Goal: Transaction & Acquisition: Purchase product/service

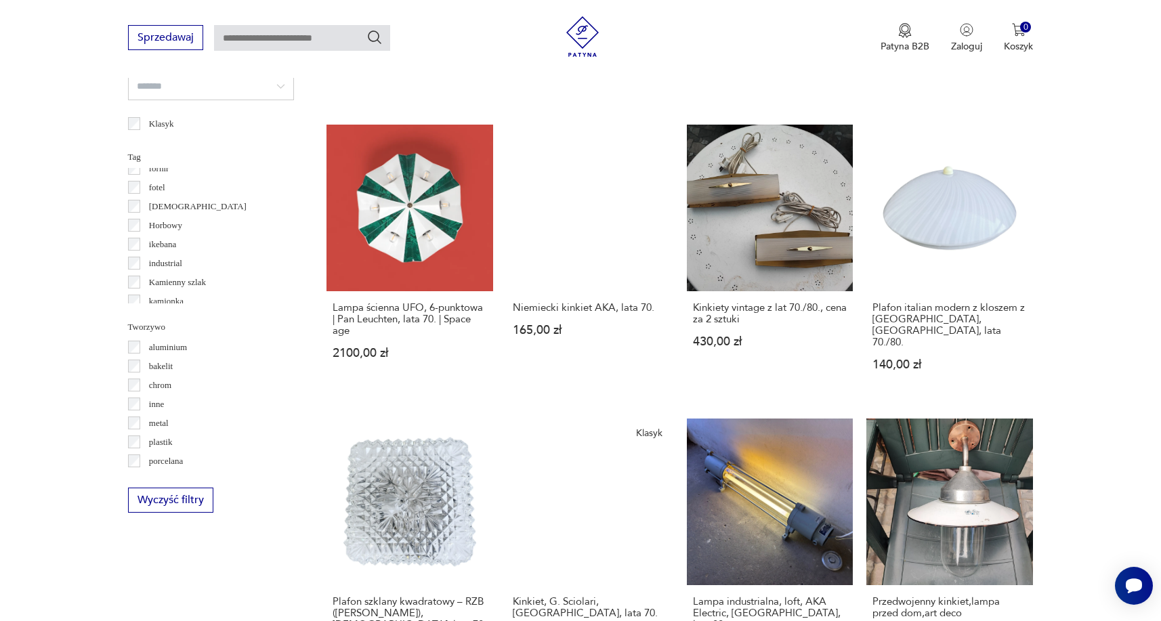
scroll to position [257, 0]
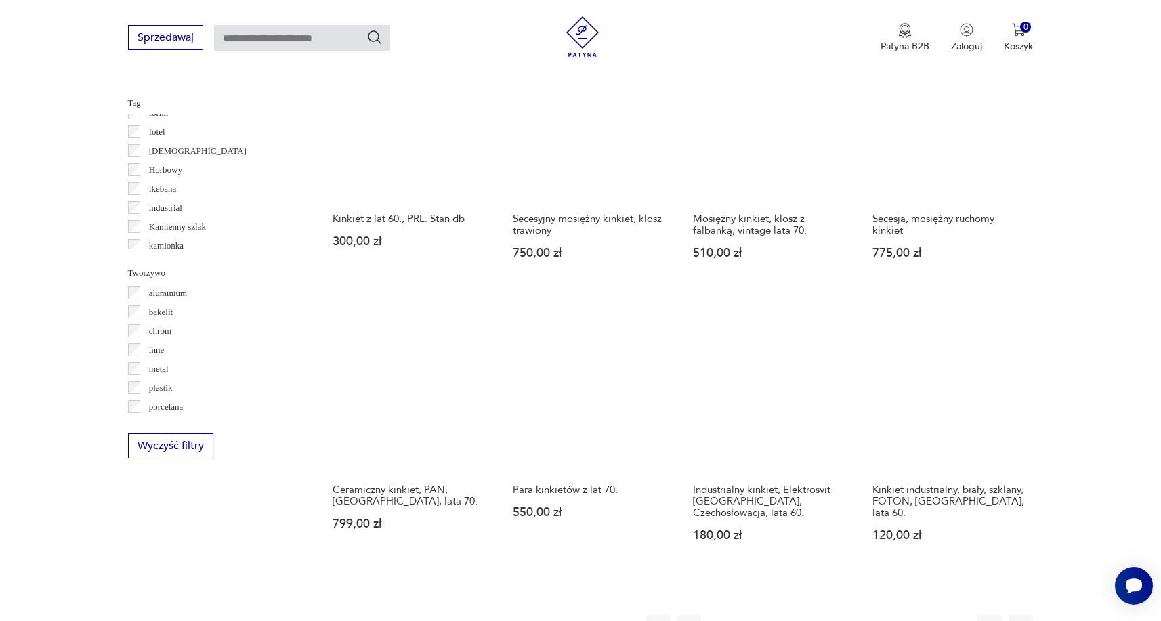
scroll to position [1088, 0]
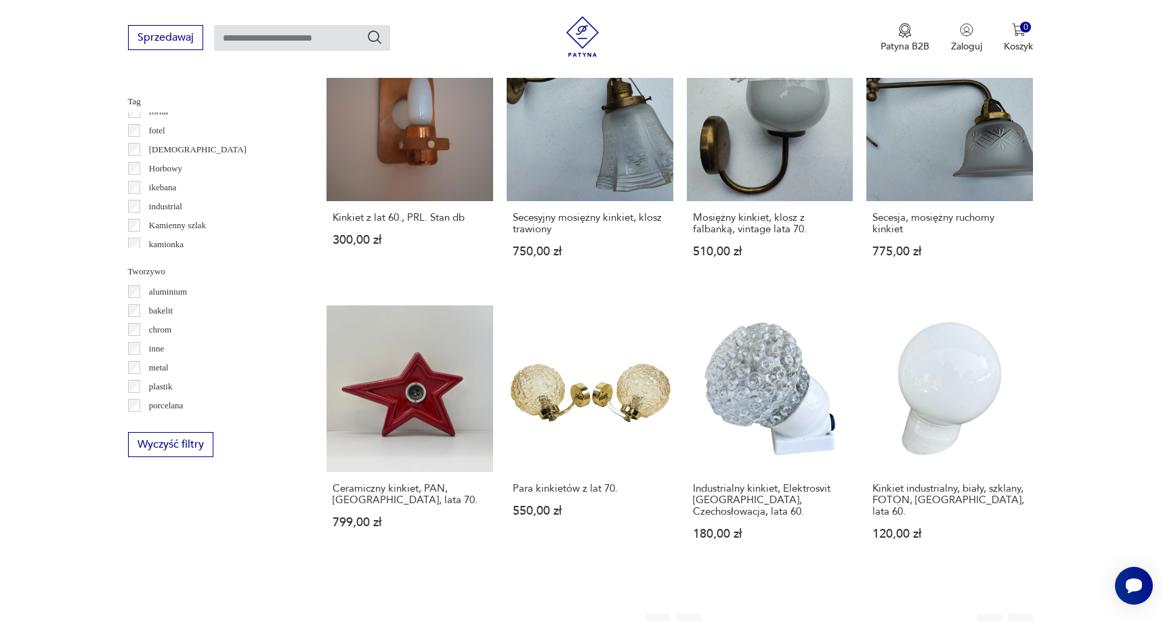
click at [780, 614] on button "3" at bounding box center [782, 626] width 24 height 24
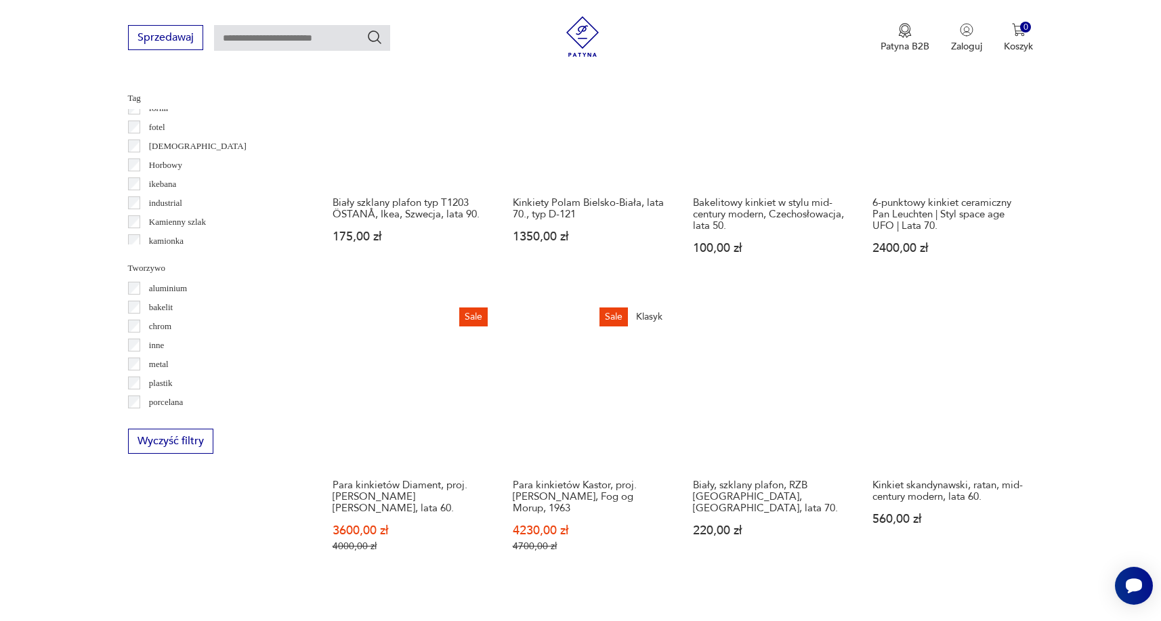
scroll to position [1097, 0]
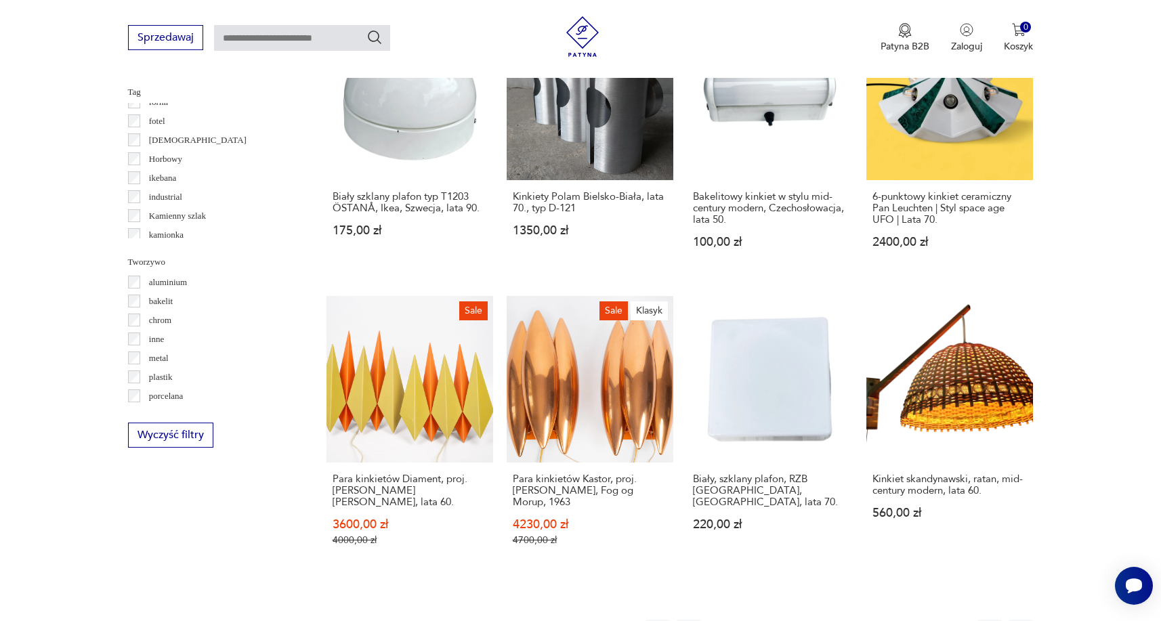
click at [809, 620] on button "4" at bounding box center [813, 632] width 24 height 24
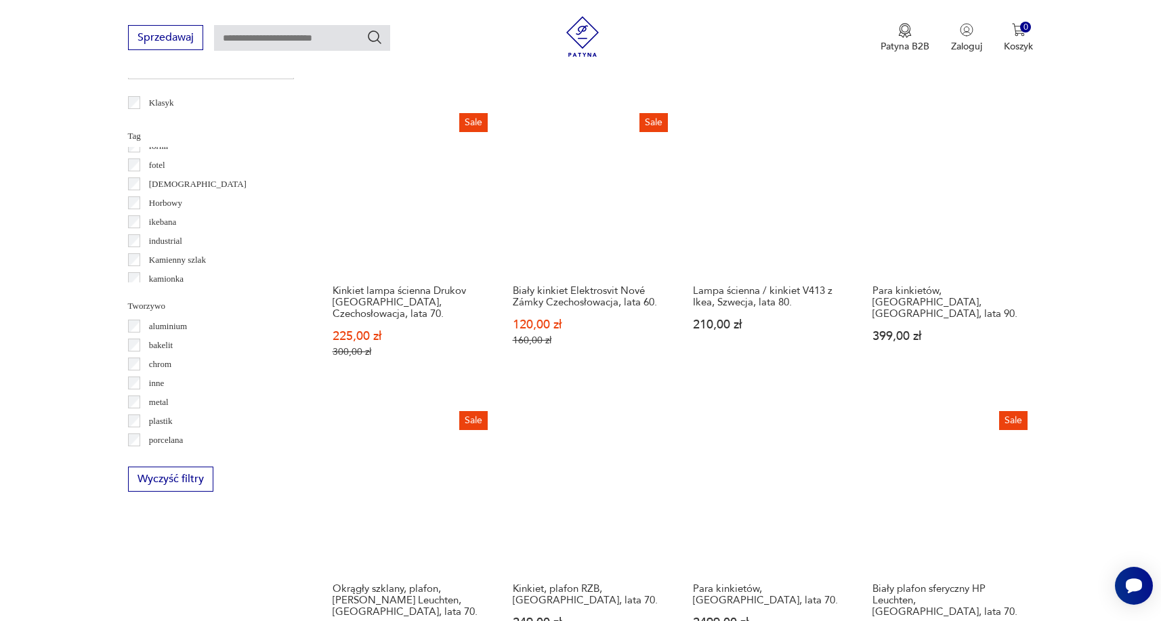
scroll to position [1075, 0]
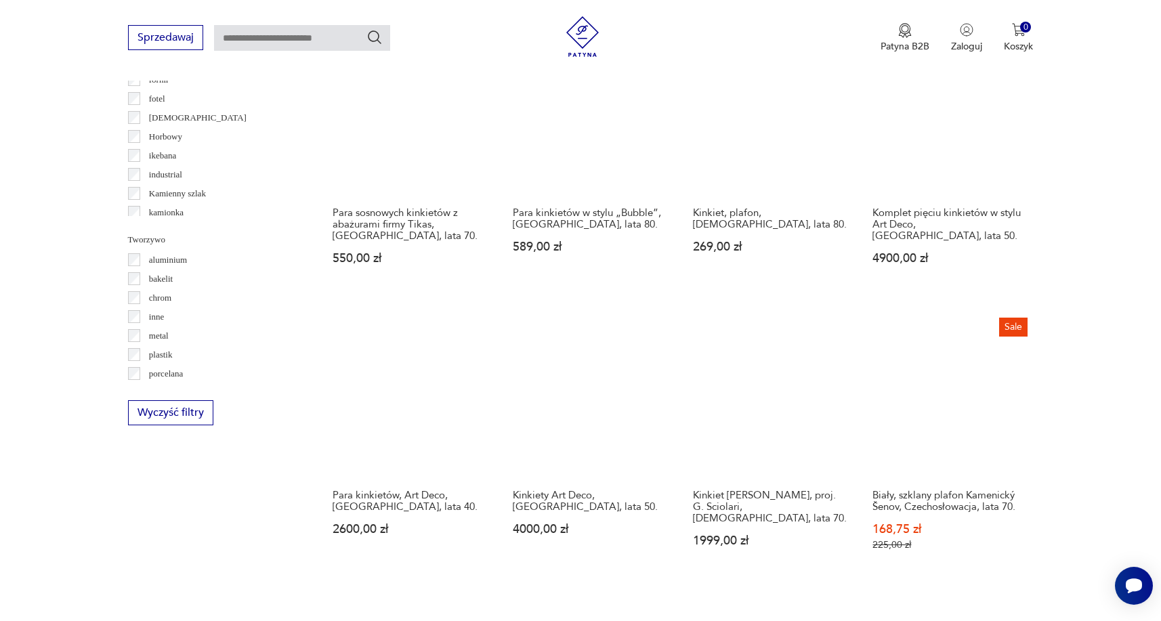
scroll to position [1126, 0]
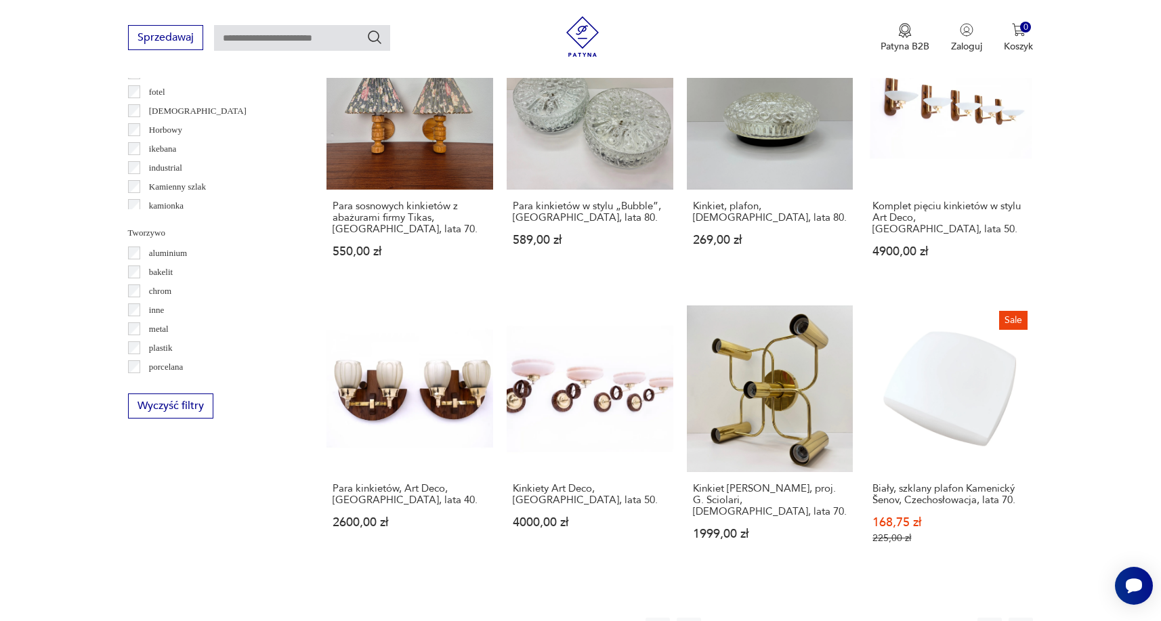
click at [874, 618] on button "6" at bounding box center [875, 630] width 24 height 24
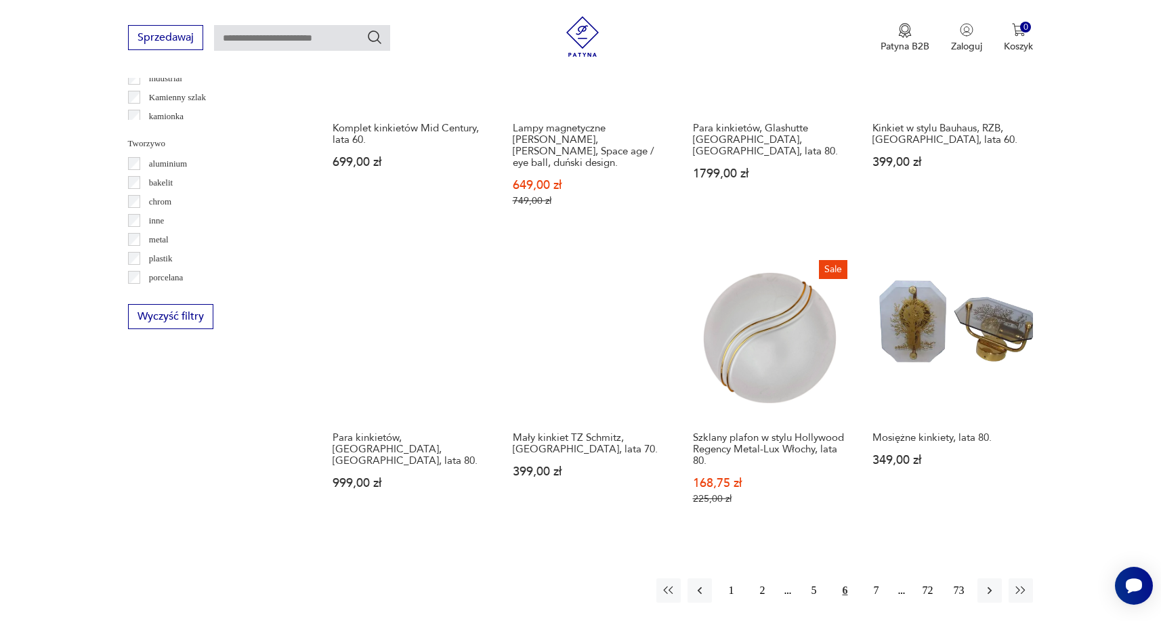
scroll to position [1217, 0]
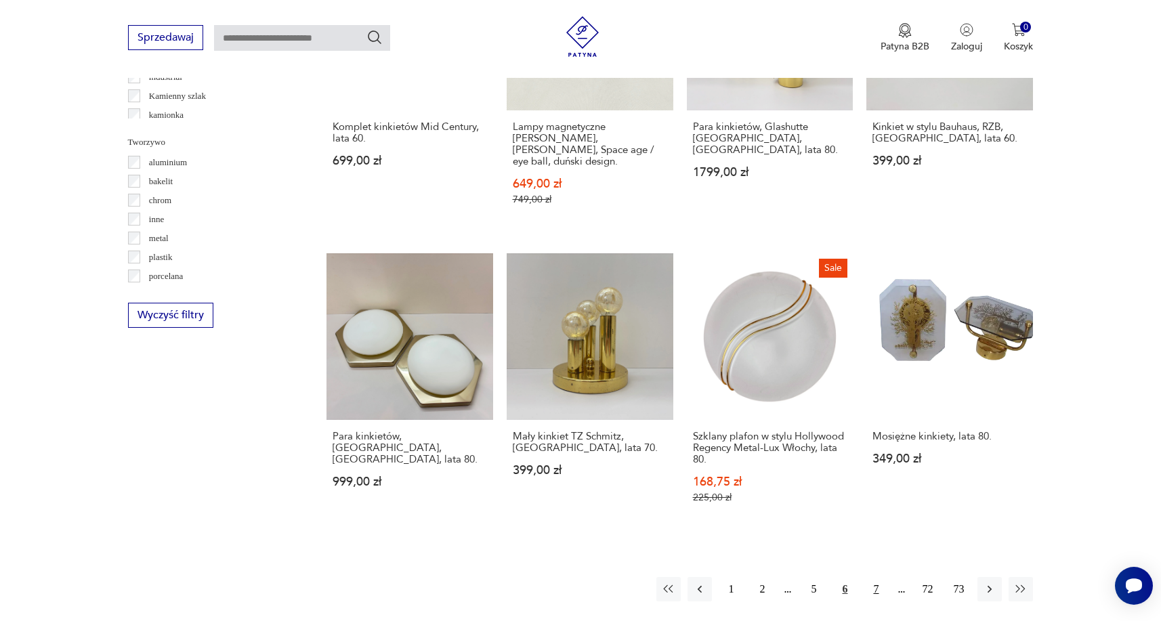
click at [876, 577] on button "7" at bounding box center [875, 589] width 24 height 24
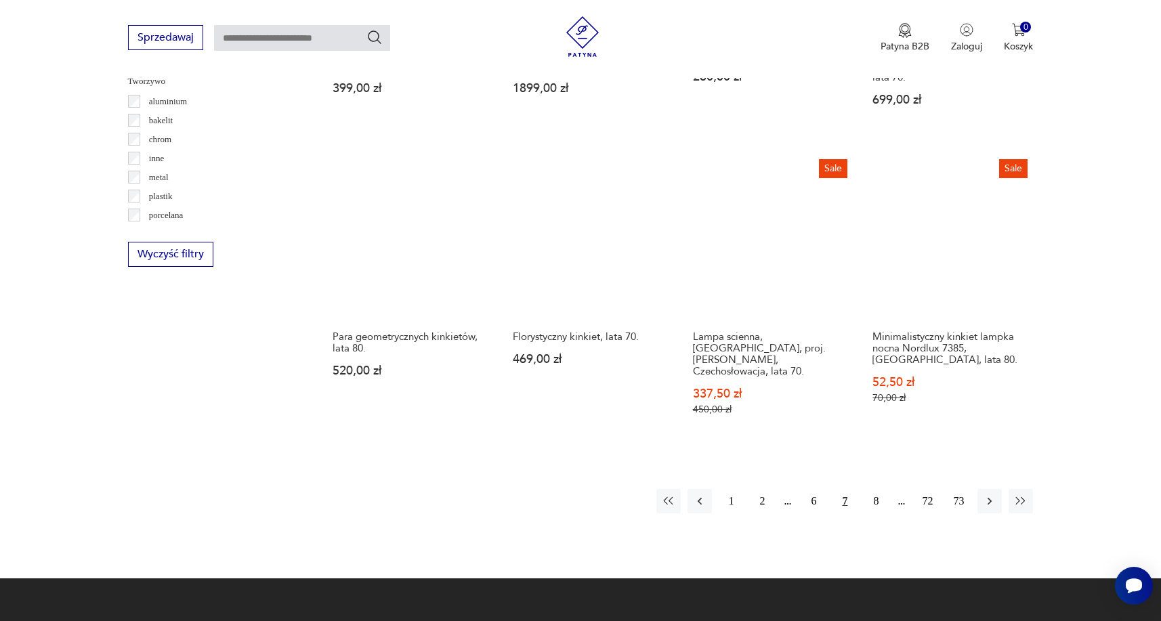
scroll to position [1308, 0]
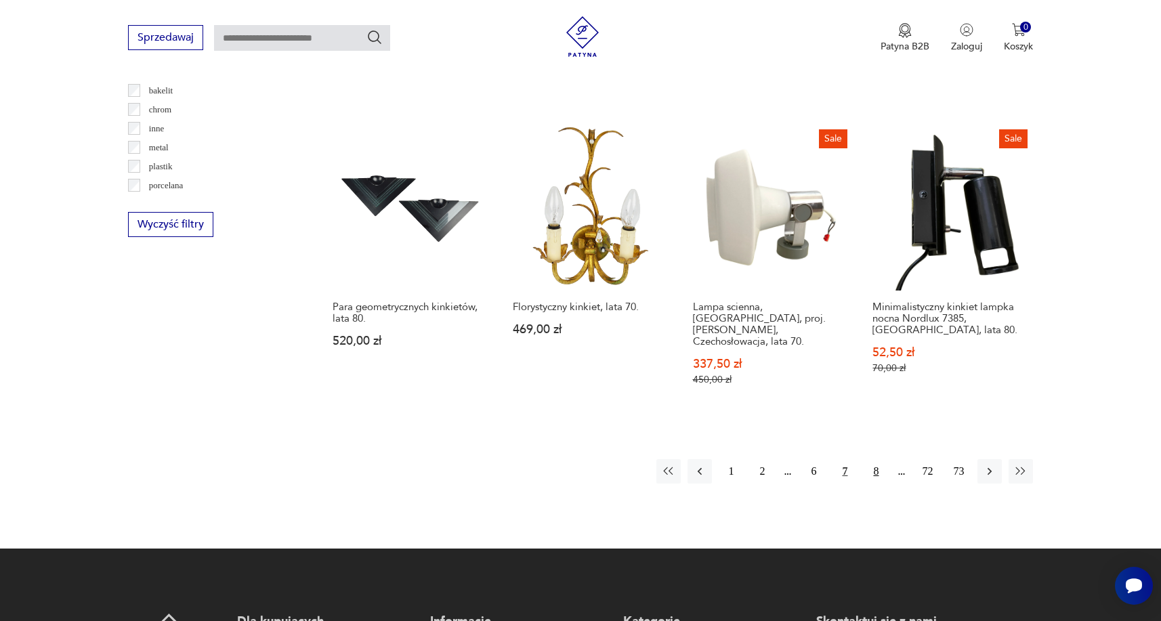
click at [876, 459] on button "8" at bounding box center [875, 471] width 24 height 24
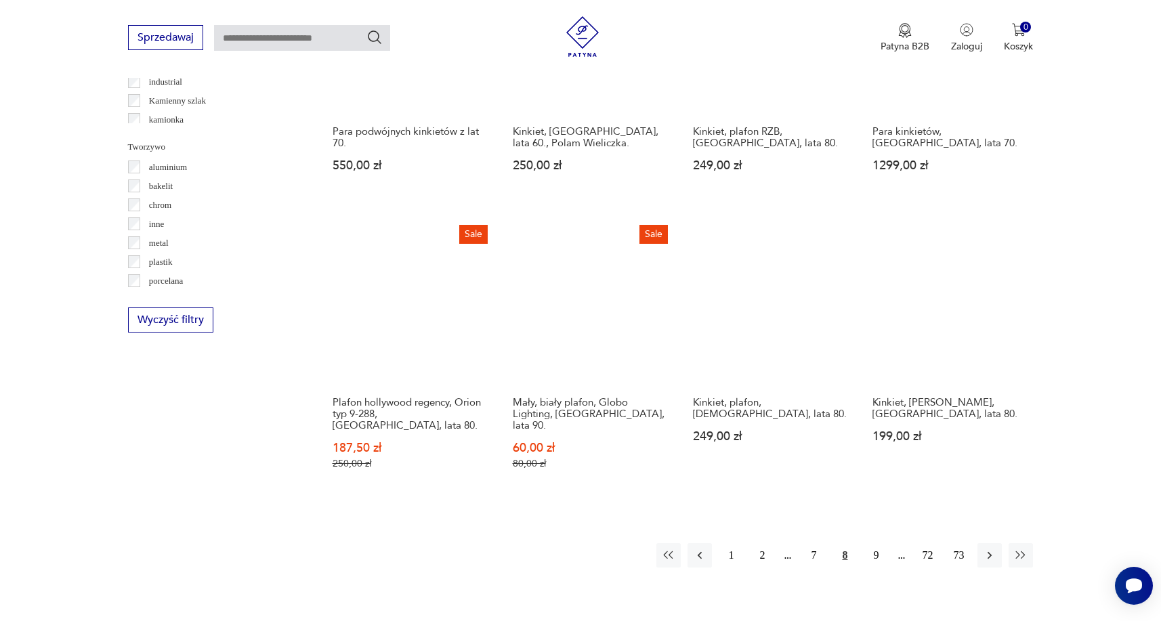
scroll to position [1216, 0]
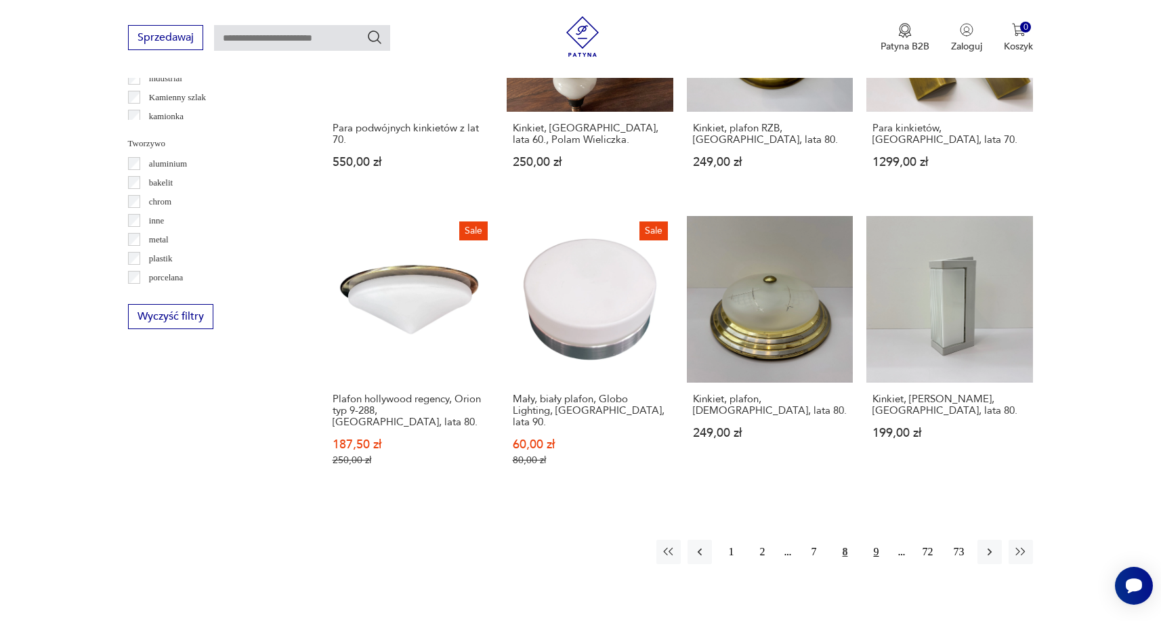
click at [873, 540] on button "9" at bounding box center [875, 552] width 24 height 24
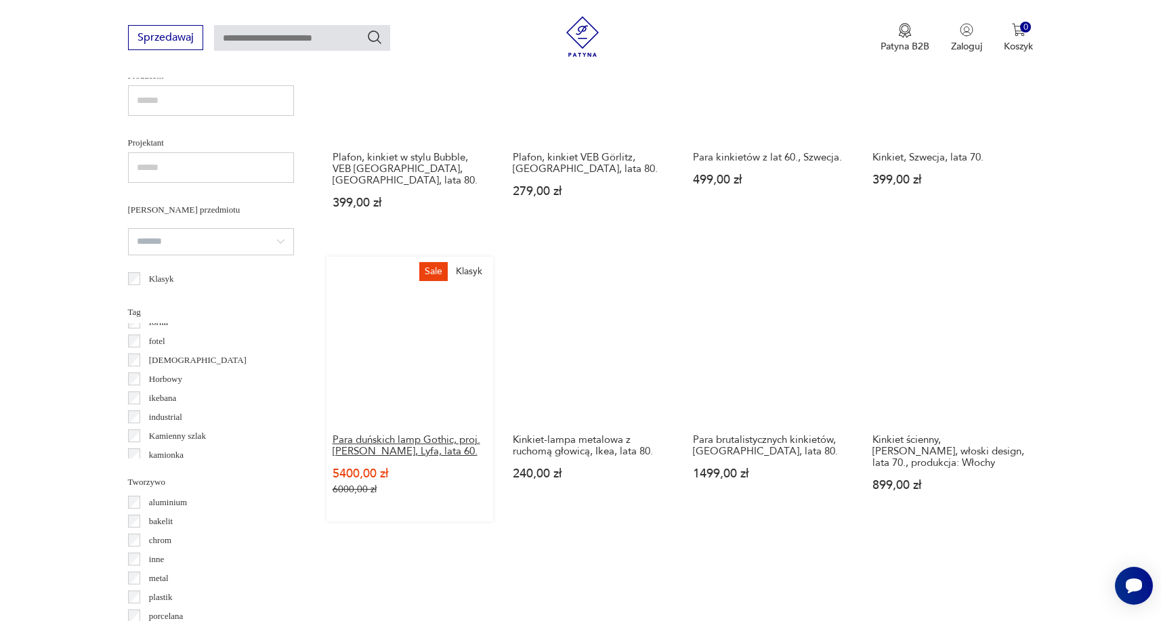
scroll to position [879, 0]
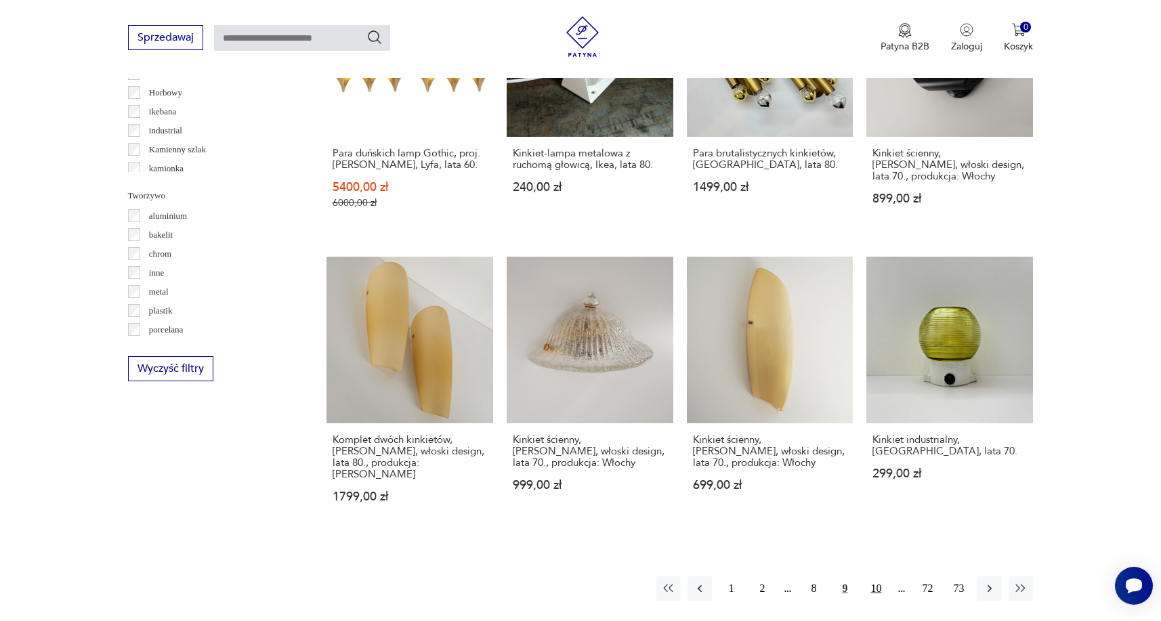
click at [876, 576] on button "10" at bounding box center [875, 588] width 24 height 24
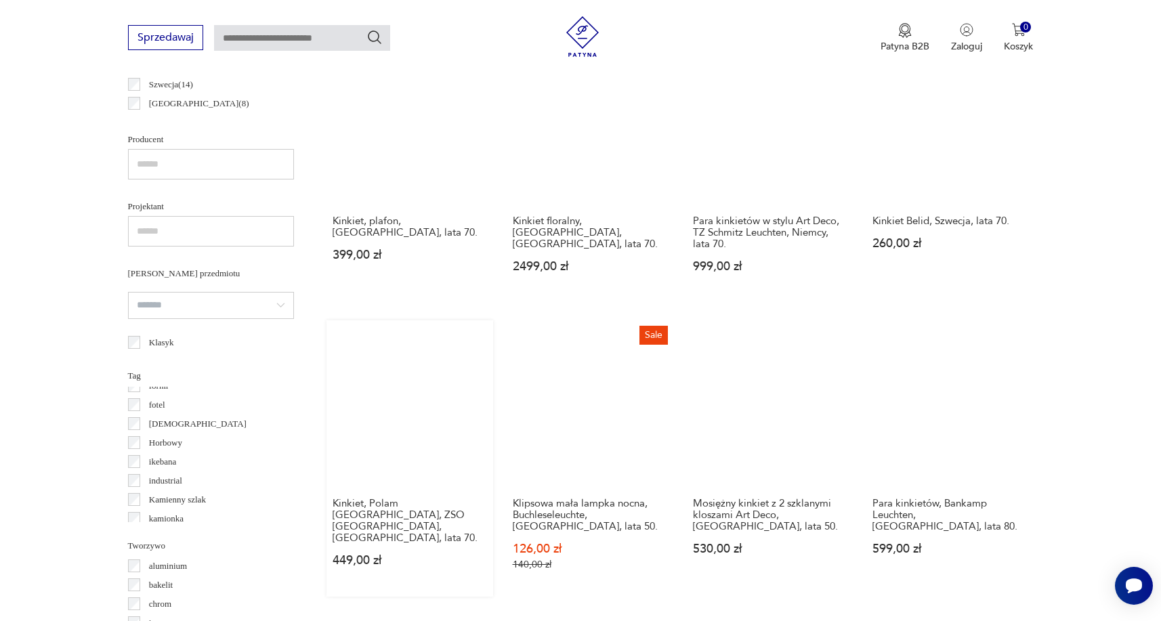
scroll to position [816, 0]
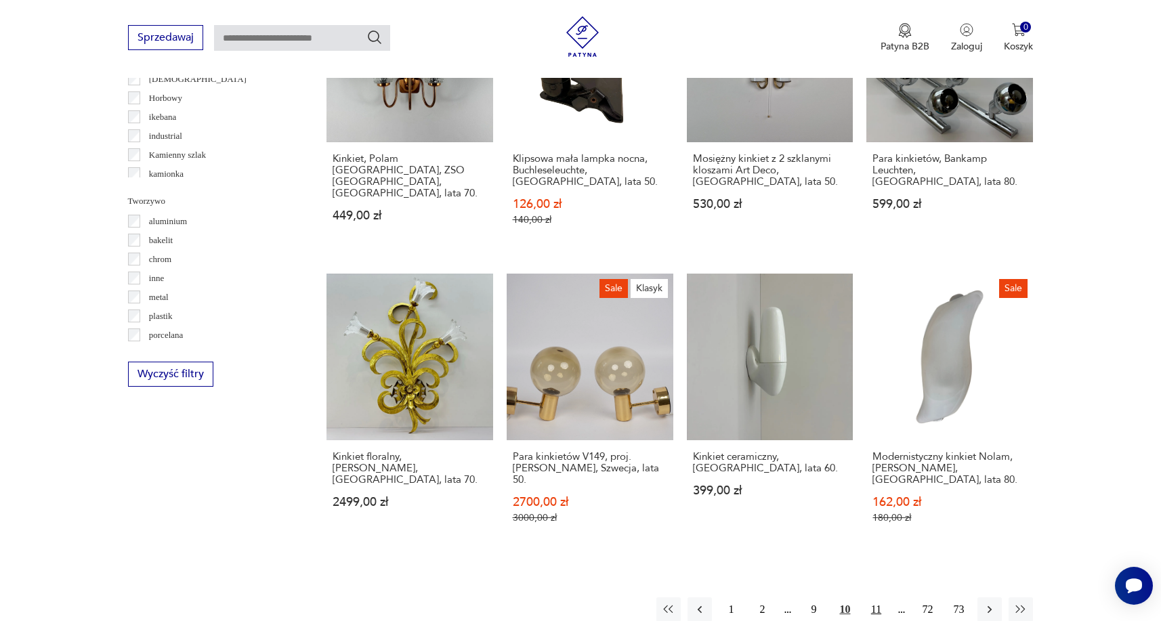
click at [876, 597] on button "11" at bounding box center [875, 609] width 24 height 24
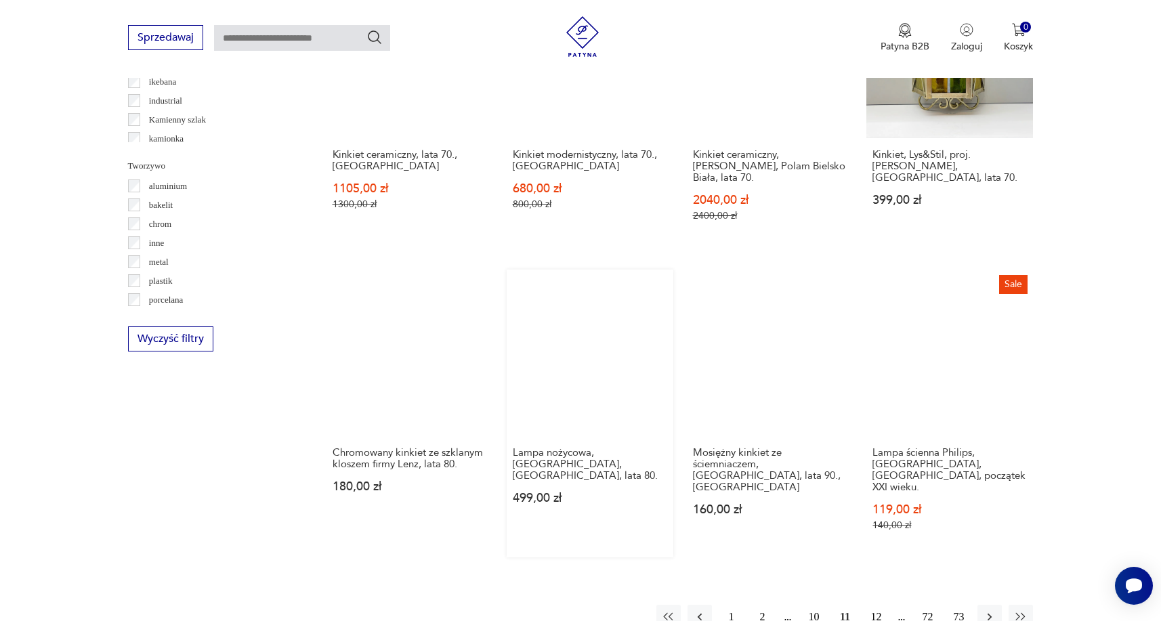
scroll to position [1217, 0]
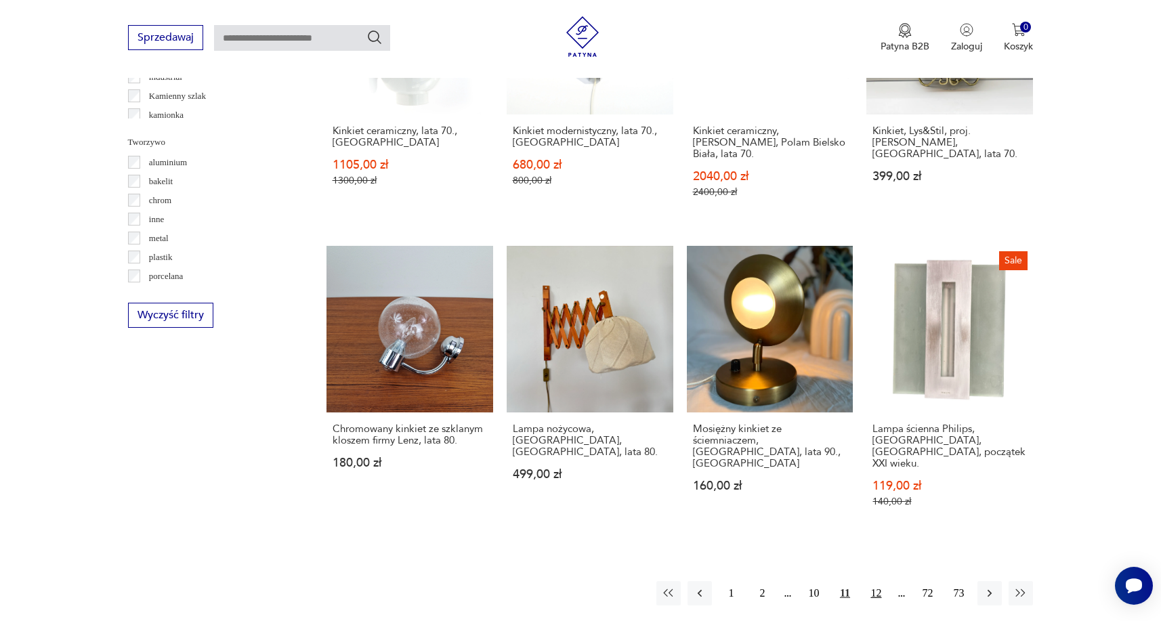
click at [875, 581] on button "12" at bounding box center [875, 593] width 24 height 24
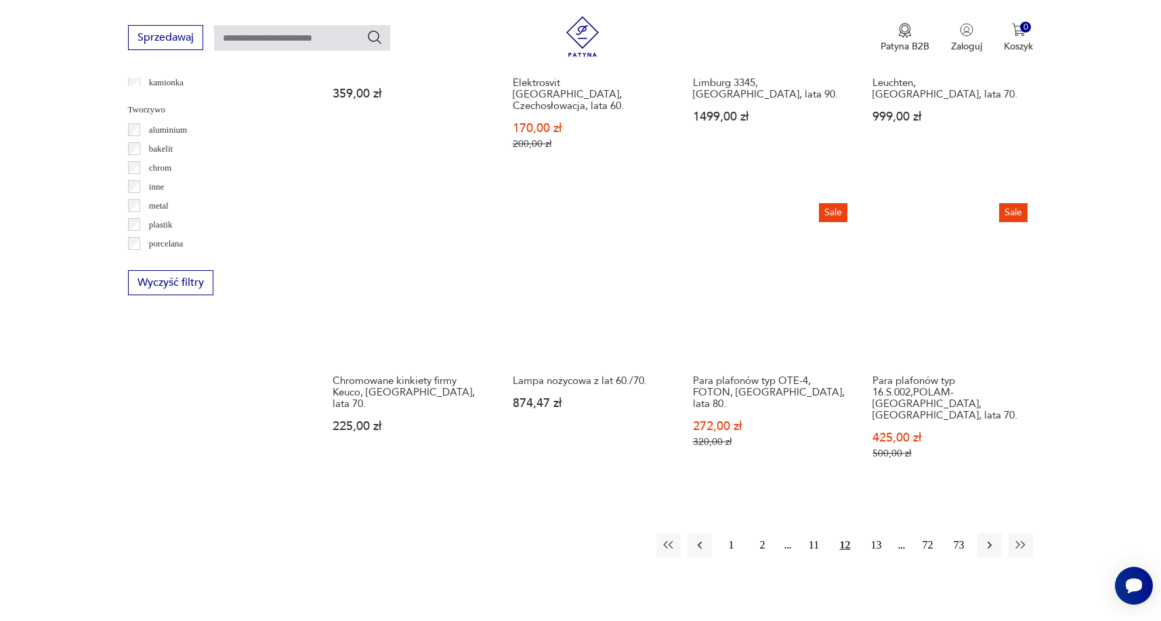
scroll to position [1256, 0]
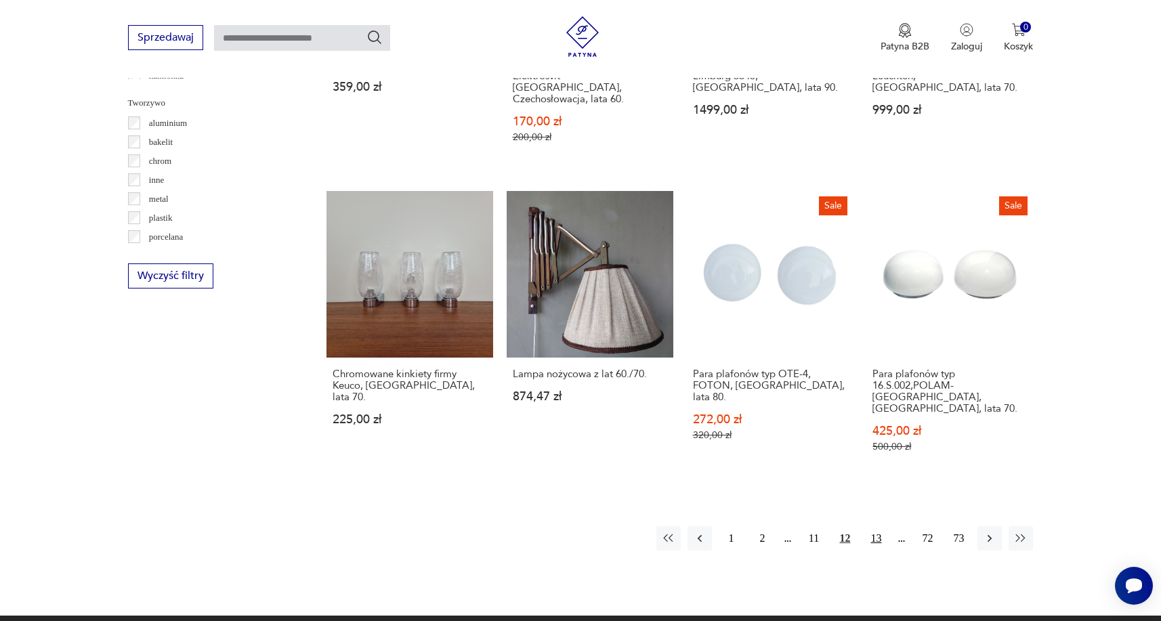
click at [872, 526] on button "13" at bounding box center [875, 538] width 24 height 24
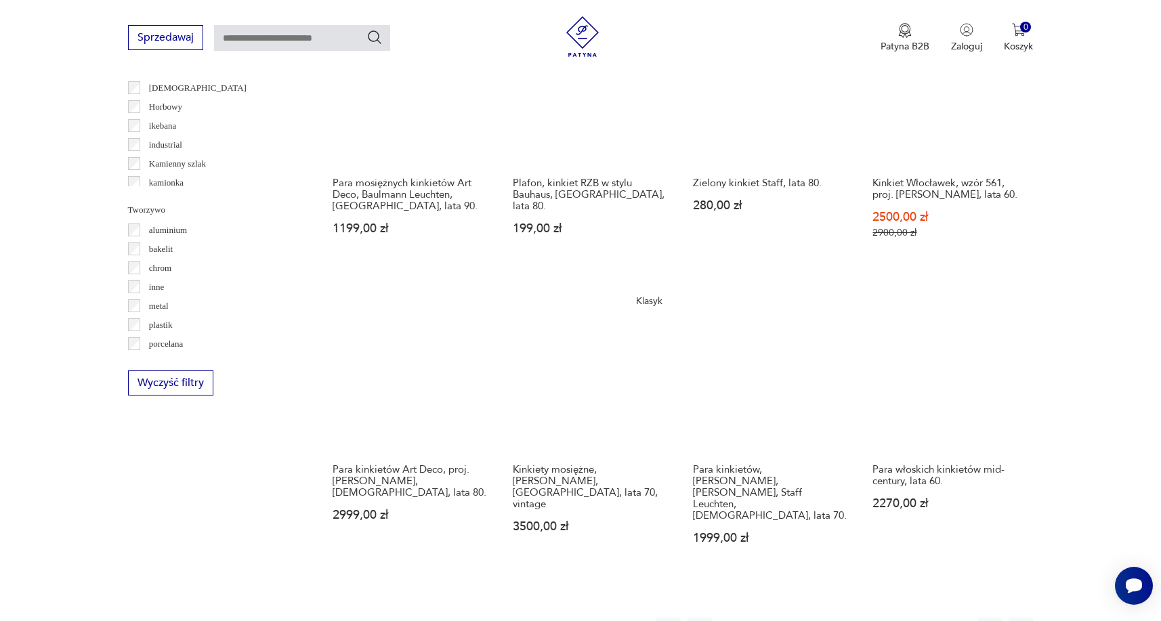
scroll to position [1183, 0]
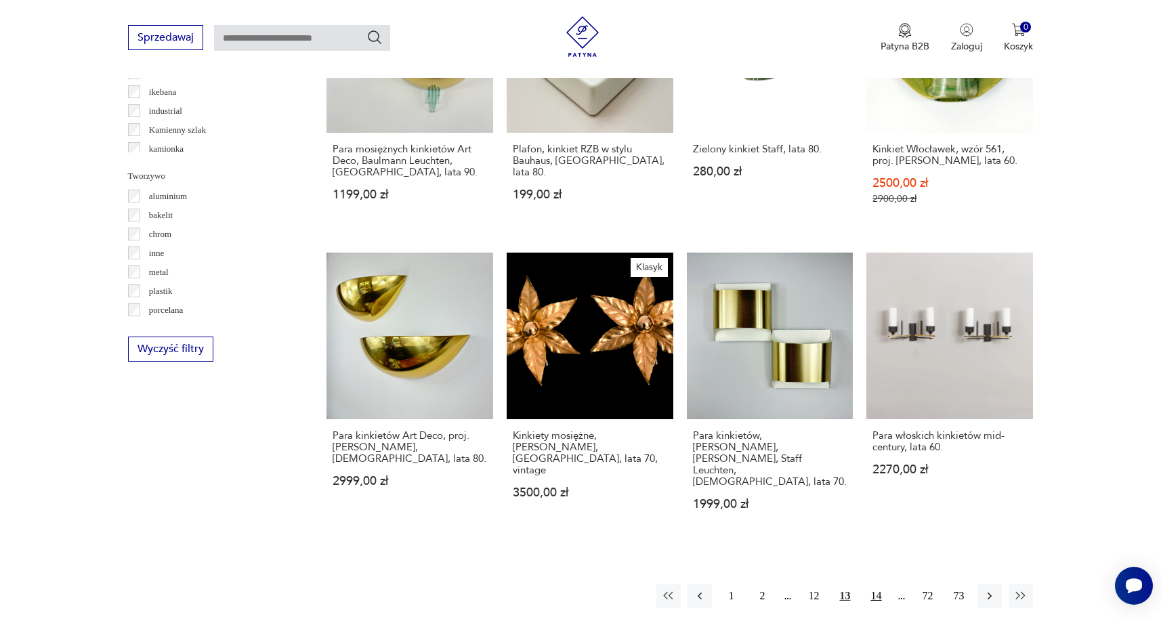
click at [878, 584] on button "14" at bounding box center [875, 596] width 24 height 24
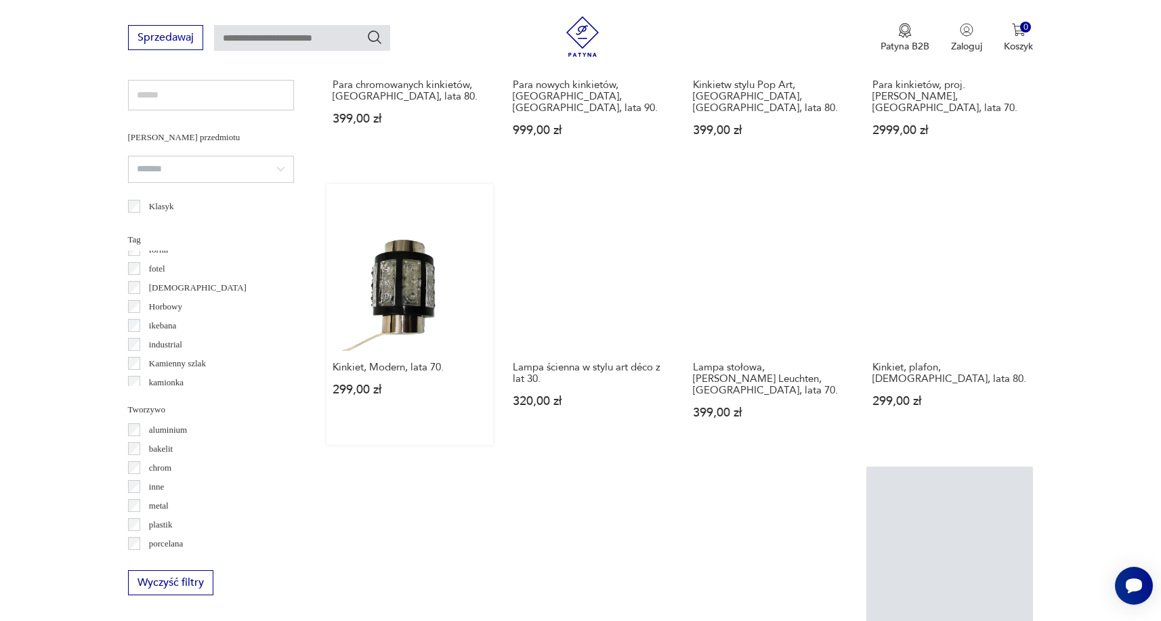
scroll to position [952, 0]
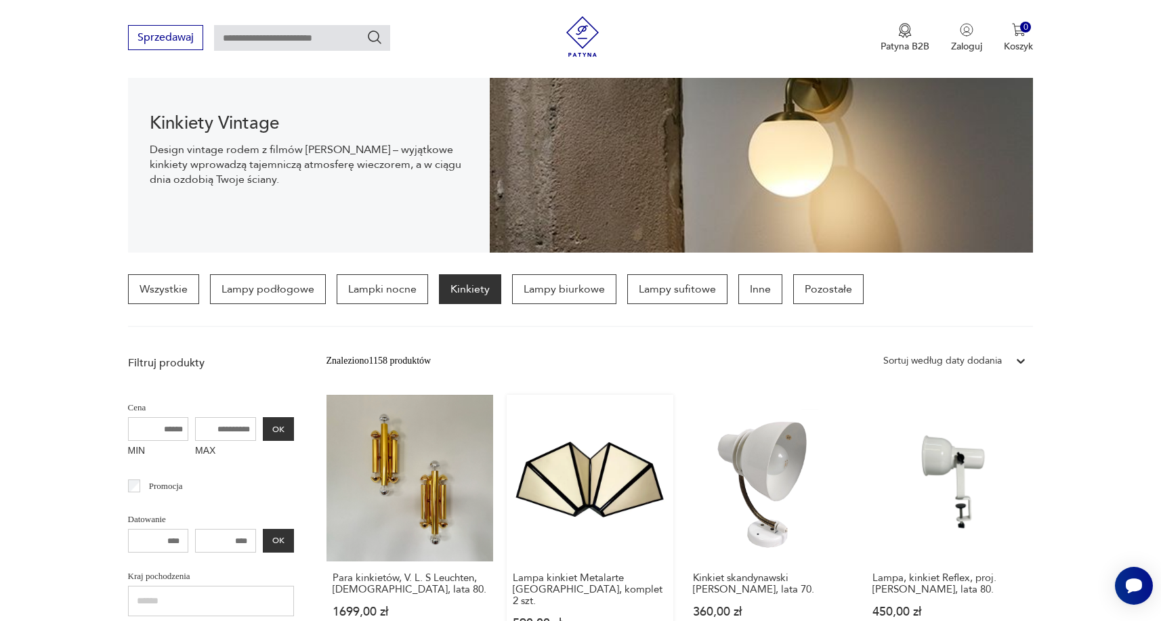
click at [509, 481] on link "Lampa kinkiet Metalarte [GEOGRAPHIC_DATA], komplet 2 szt. 590,00 zł" at bounding box center [590, 525] width 167 height 261
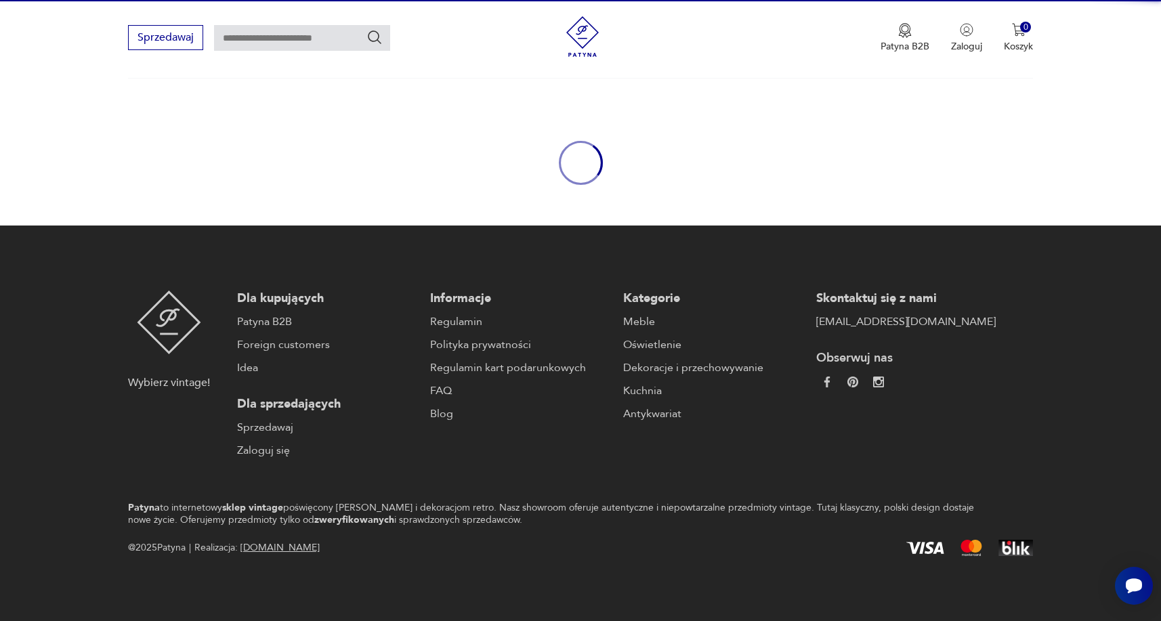
scroll to position [91, 0]
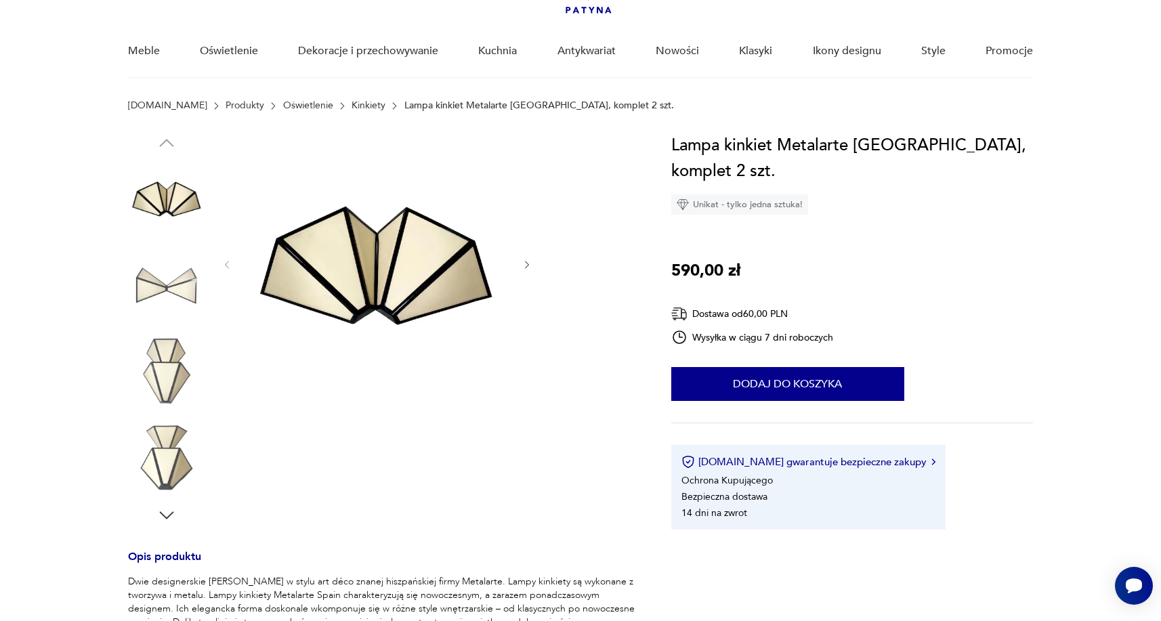
click at [167, 298] on img at bounding box center [166, 285] width 77 height 77
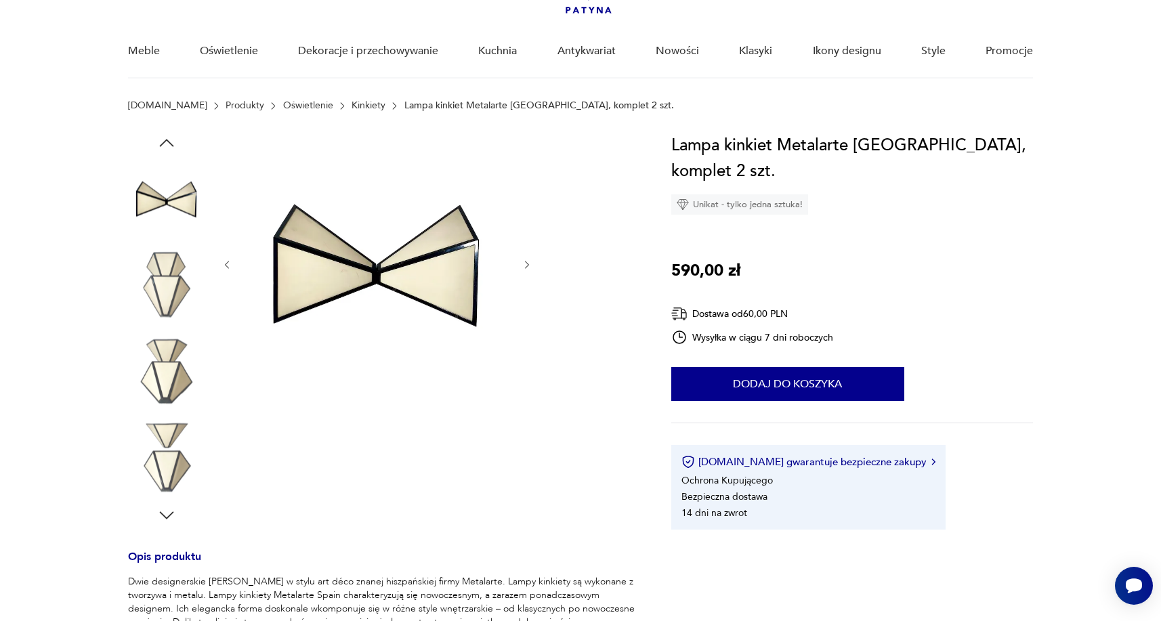
click at [164, 321] on img at bounding box center [166, 285] width 77 height 77
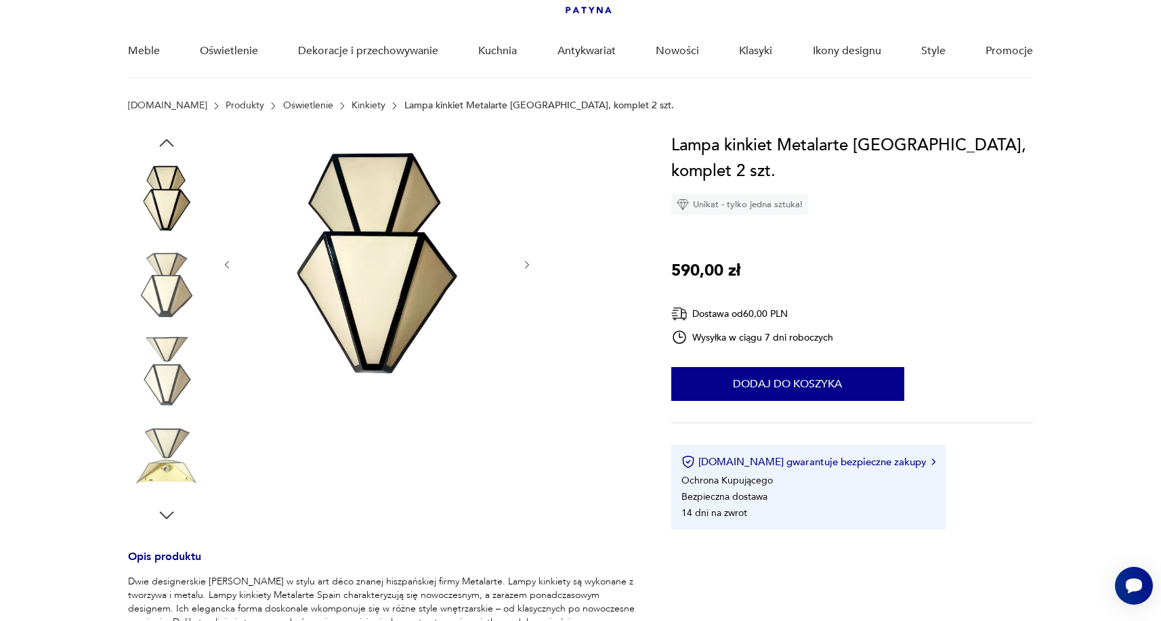
click at [169, 362] on img at bounding box center [166, 371] width 77 height 77
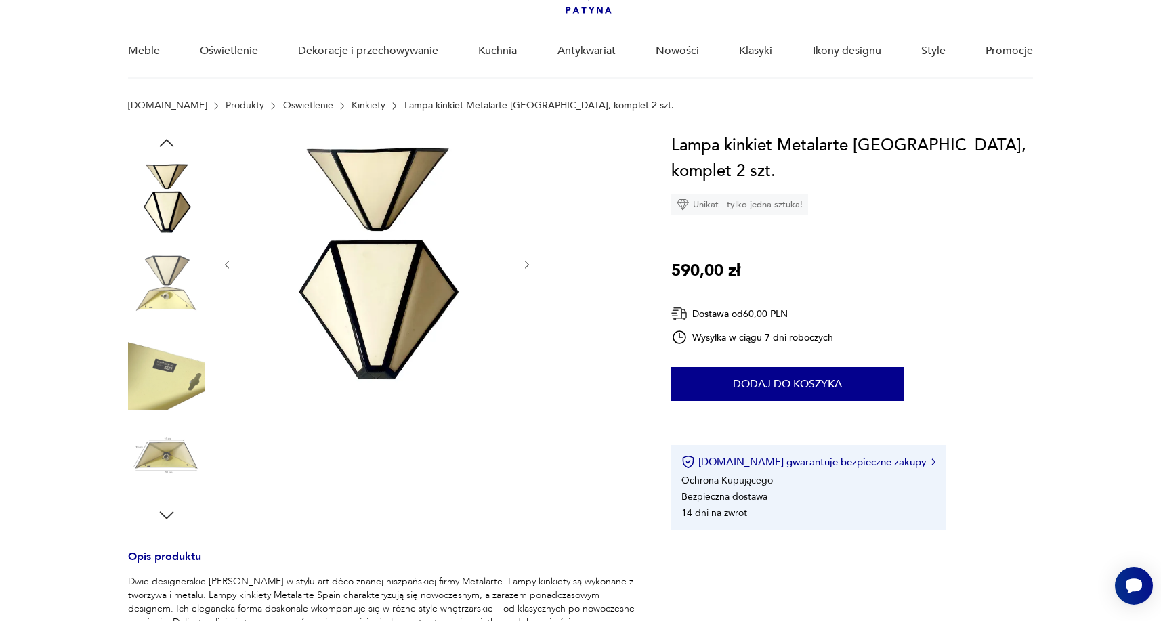
click at [161, 448] on img at bounding box center [166, 457] width 77 height 77
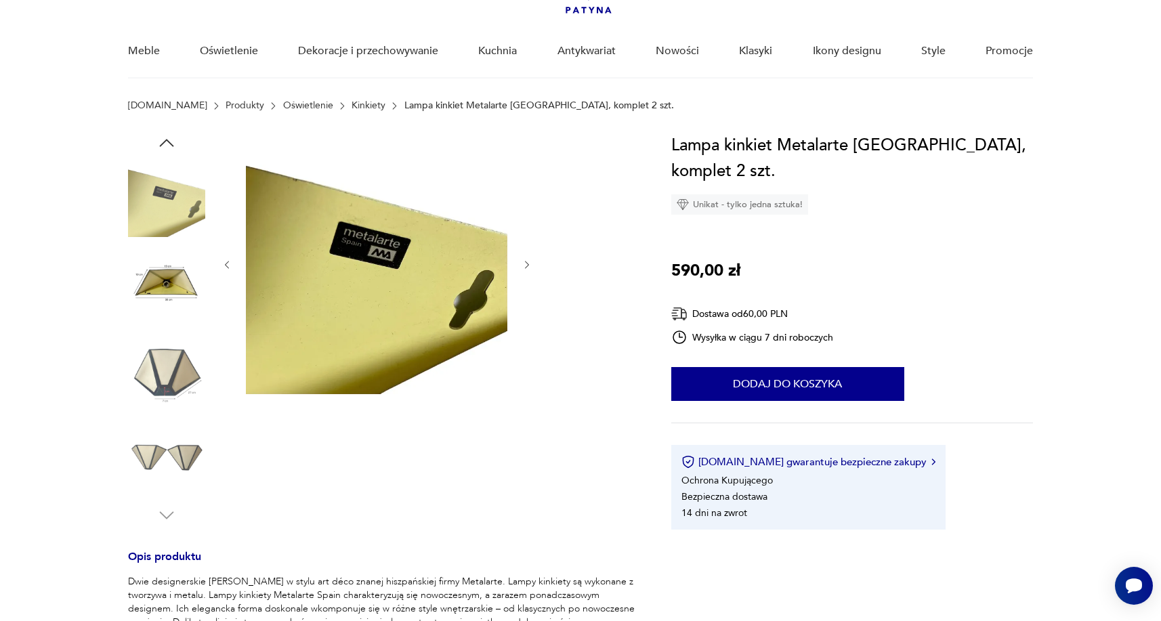
click at [161, 454] on img at bounding box center [166, 457] width 77 height 77
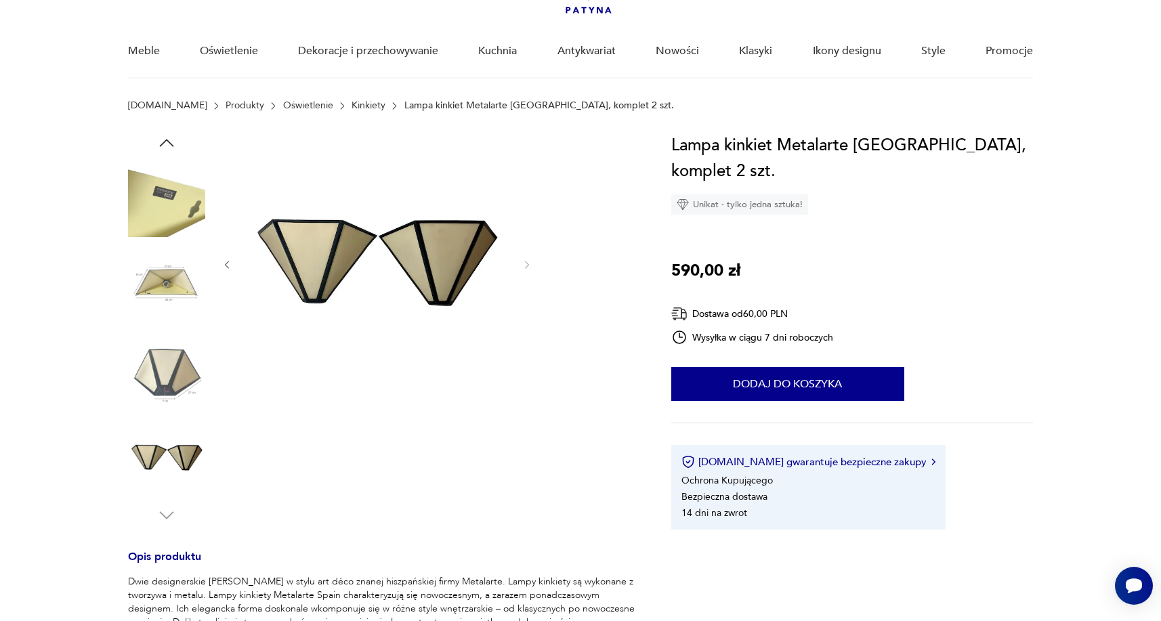
click at [161, 452] on img at bounding box center [166, 457] width 77 height 77
click at [156, 512] on icon "button" at bounding box center [166, 515] width 20 height 20
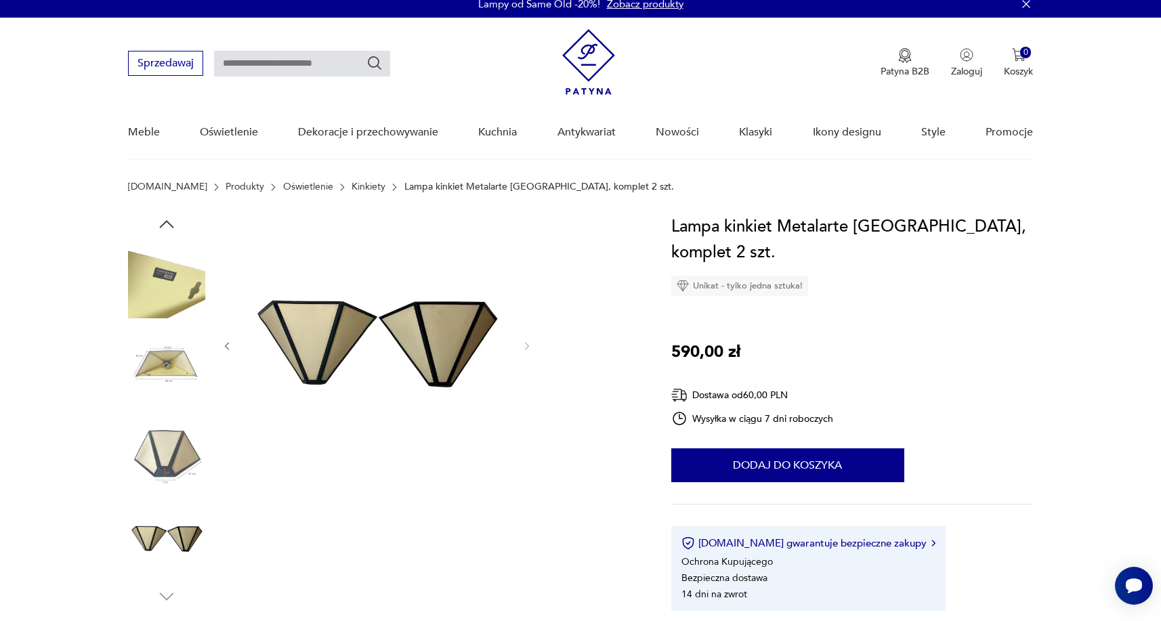
scroll to position [7, 0]
